Goal: Information Seeking & Learning: Understand process/instructions

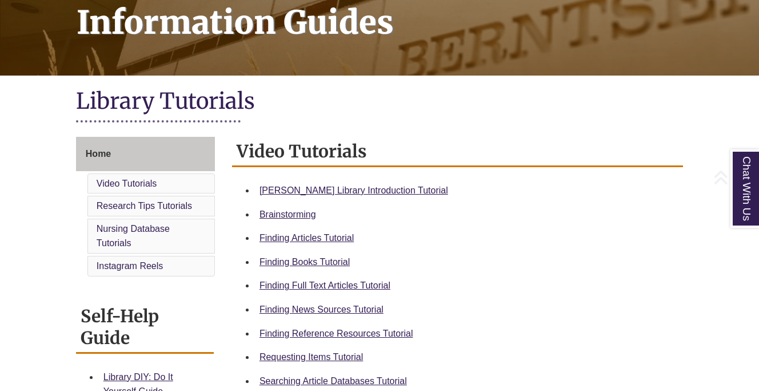
scroll to position [196, 0]
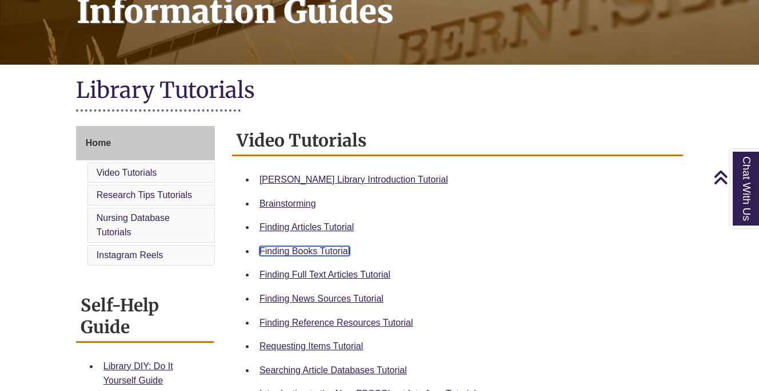
click at [282, 252] on link "Finding Books Tutorial" at bounding box center [305, 251] width 90 height 10
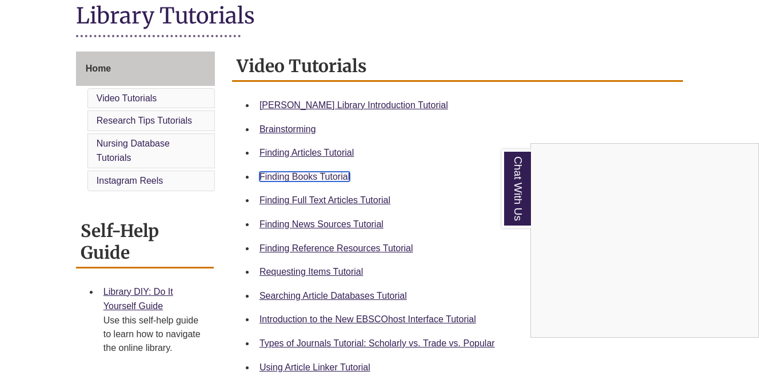
scroll to position [72, 0]
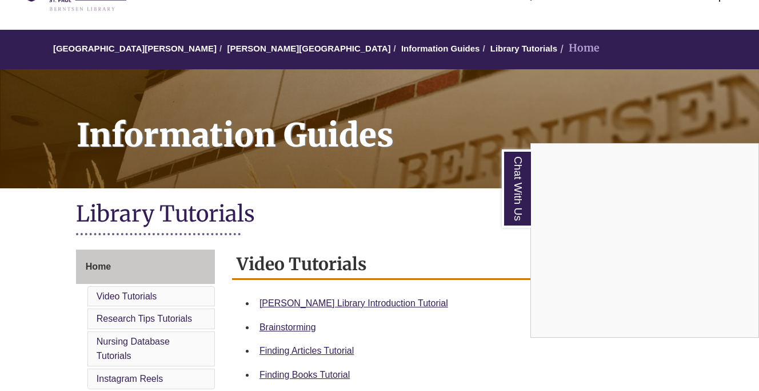
click at [235, 51] on div "Chat With Us" at bounding box center [379, 195] width 759 height 391
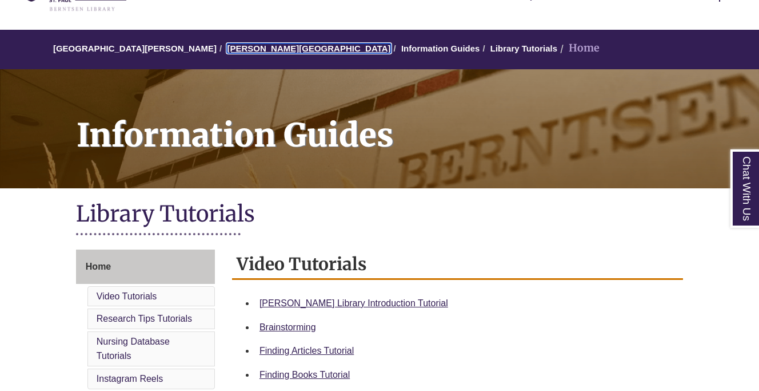
click at [236, 48] on link "[PERSON_NAME][GEOGRAPHIC_DATA]" at bounding box center [309, 48] width 164 height 10
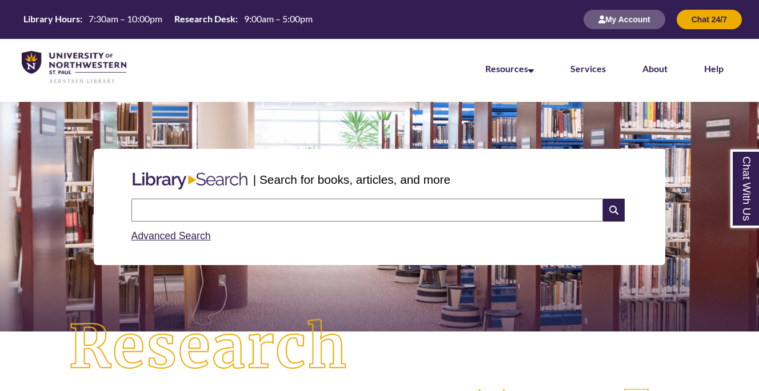
click at [170, 211] on input "text" at bounding box center [368, 209] width 472 height 23
type input "*"
type input "**********"
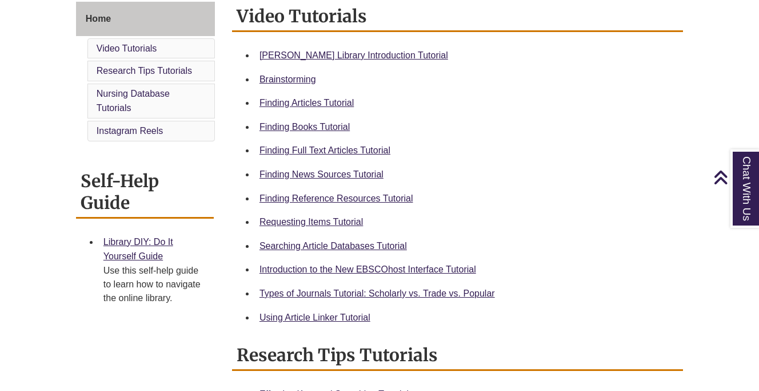
scroll to position [331, 0]
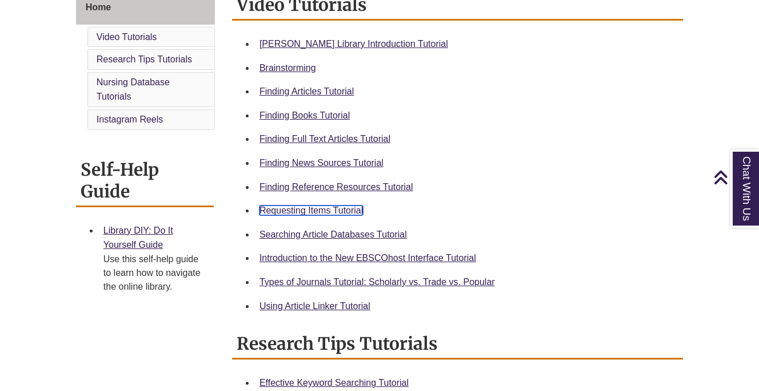
click at [300, 208] on link "Requesting Items Tutorial" at bounding box center [311, 210] width 103 height 10
